Goal: Task Accomplishment & Management: Use online tool/utility

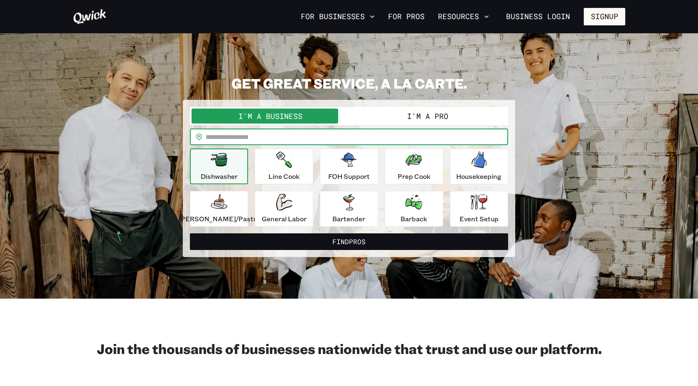
click at [391, 140] on input "text" at bounding box center [357, 136] width 303 height 17
type input "*****"
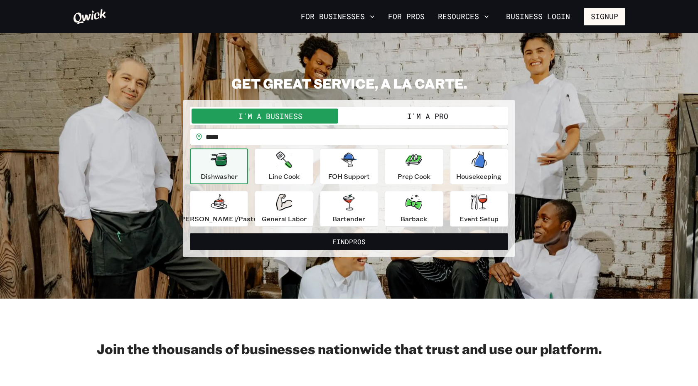
click at [489, 117] on button "I'm a Pro" at bounding box center [428, 115] width 158 height 15
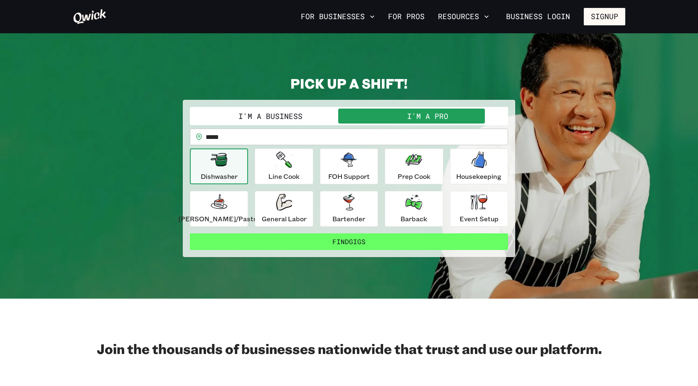
click at [325, 243] on button "Find Gigs" at bounding box center [349, 241] width 318 height 17
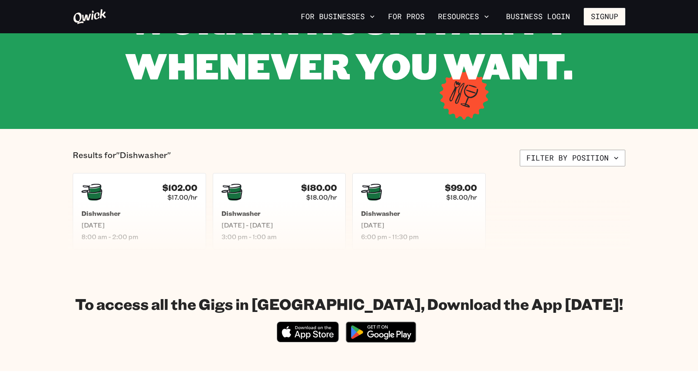
scroll to position [100, 0]
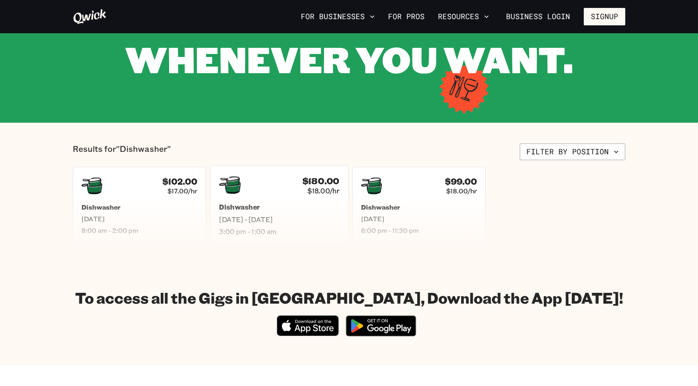
click at [300, 205] on div "Dishwasher [DATE] - [DATE] 3:00 pm - 1:00 am" at bounding box center [279, 219] width 121 height 33
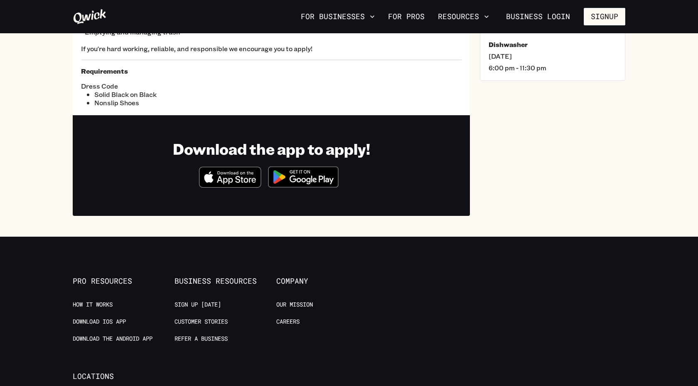
scroll to position [71, 0]
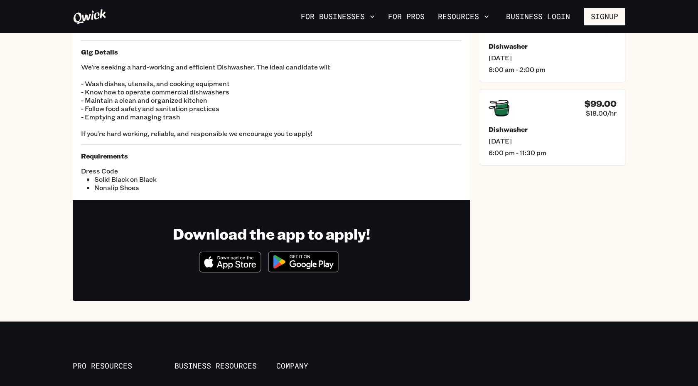
click at [250, 255] on icon "Download on the App Store" at bounding box center [229, 262] width 61 height 20
